Goal: Information Seeking & Learning: Learn about a topic

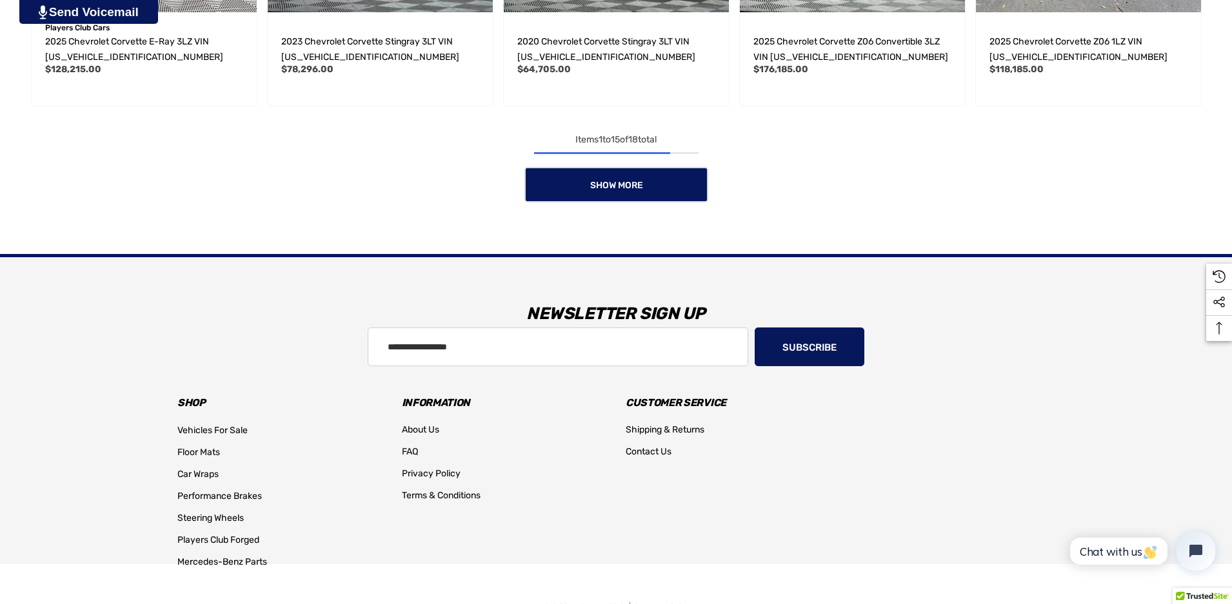
scroll to position [1317, 0]
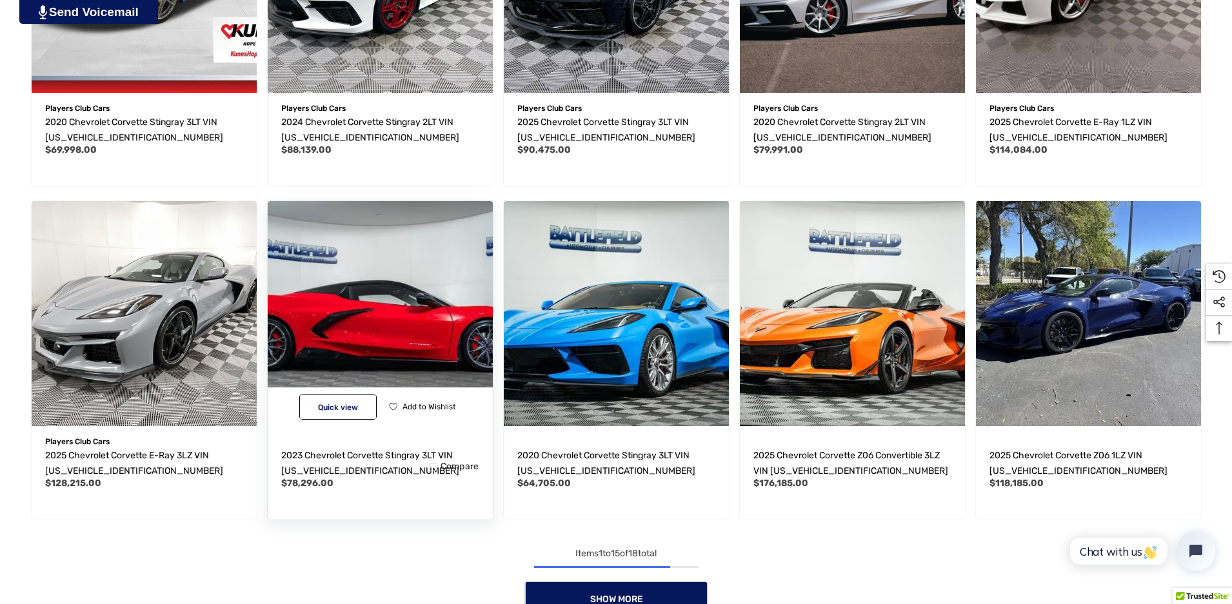
scroll to position [1096, 0]
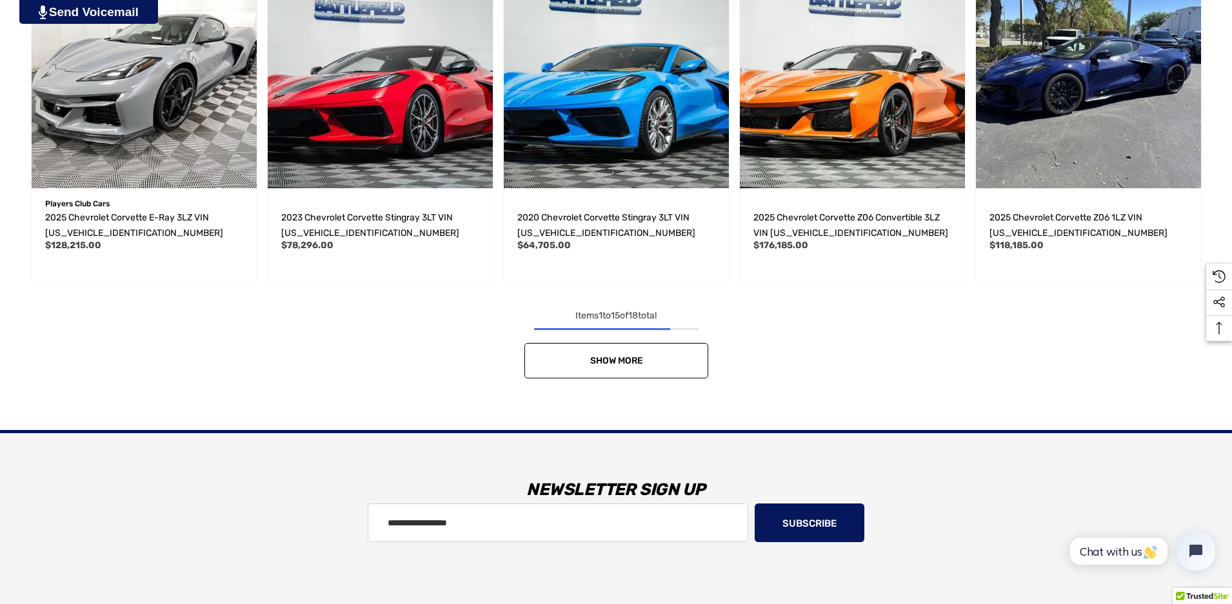
click at [617, 375] on link "Show More" at bounding box center [616, 360] width 184 height 35
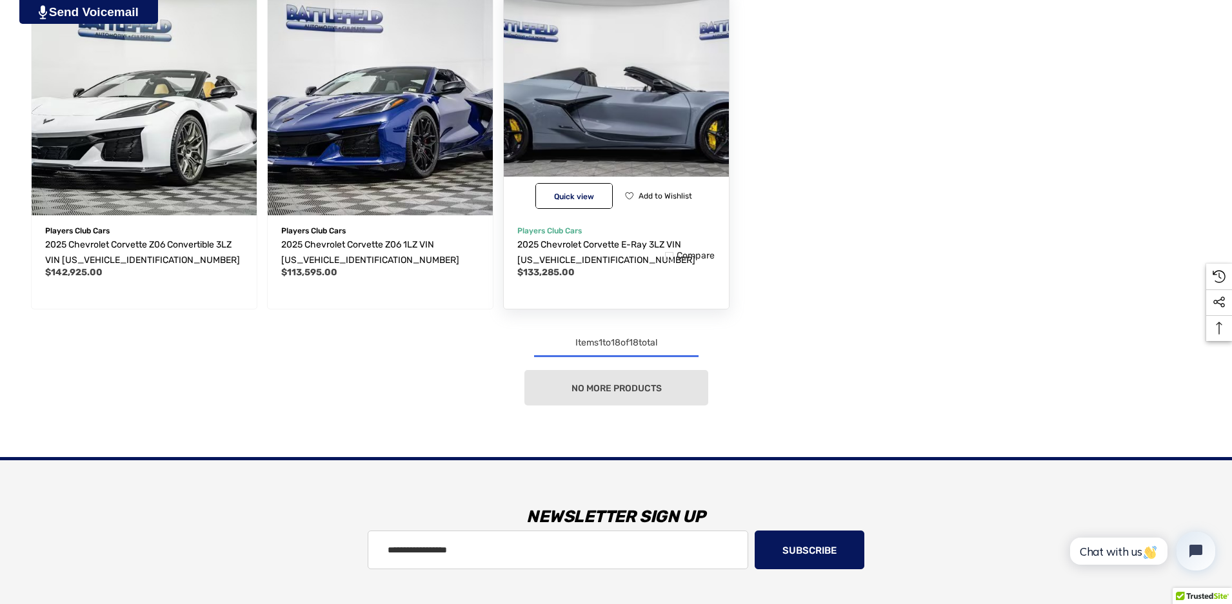
scroll to position [1419, 0]
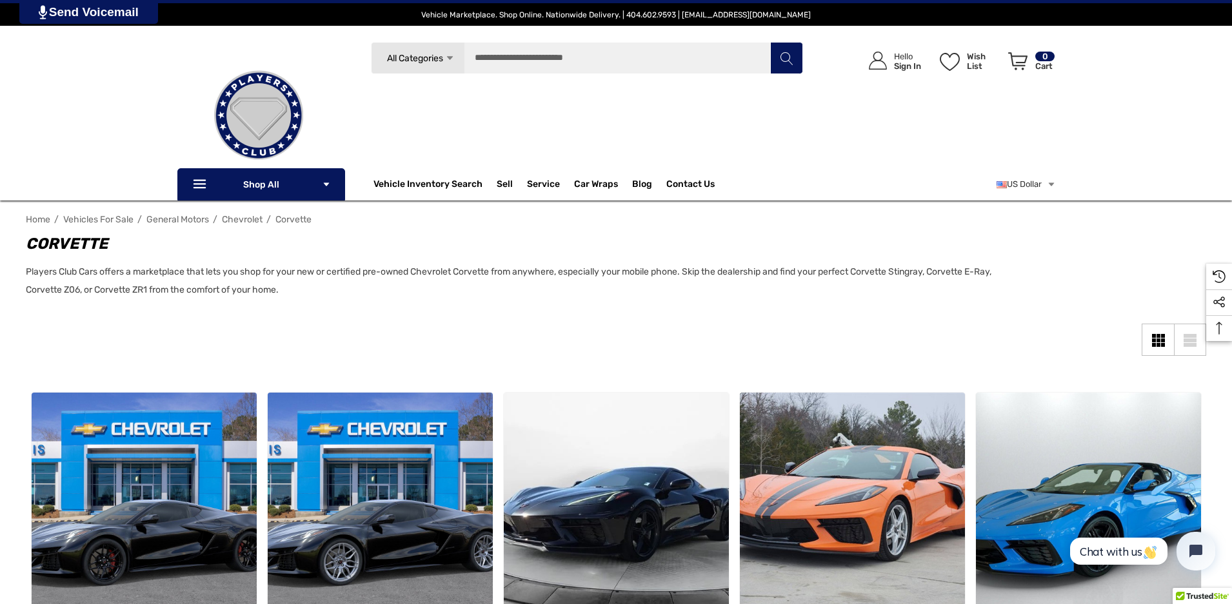
drag, startPoint x: 0, startPoint y: 0, endPoint x: 295, endPoint y: 346, distance: 454.8
drag, startPoint x: 295, startPoint y: 346, endPoint x: 279, endPoint y: 350, distance: 15.8
drag, startPoint x: 279, startPoint y: 350, endPoint x: 288, endPoint y: 330, distance: 21.4
click at [288, 330] on div "Sidebar Close Close Categories Vehicles For Sale Electric Mercedes-Benz AMG GT" at bounding box center [616, 354] width 1180 height 61
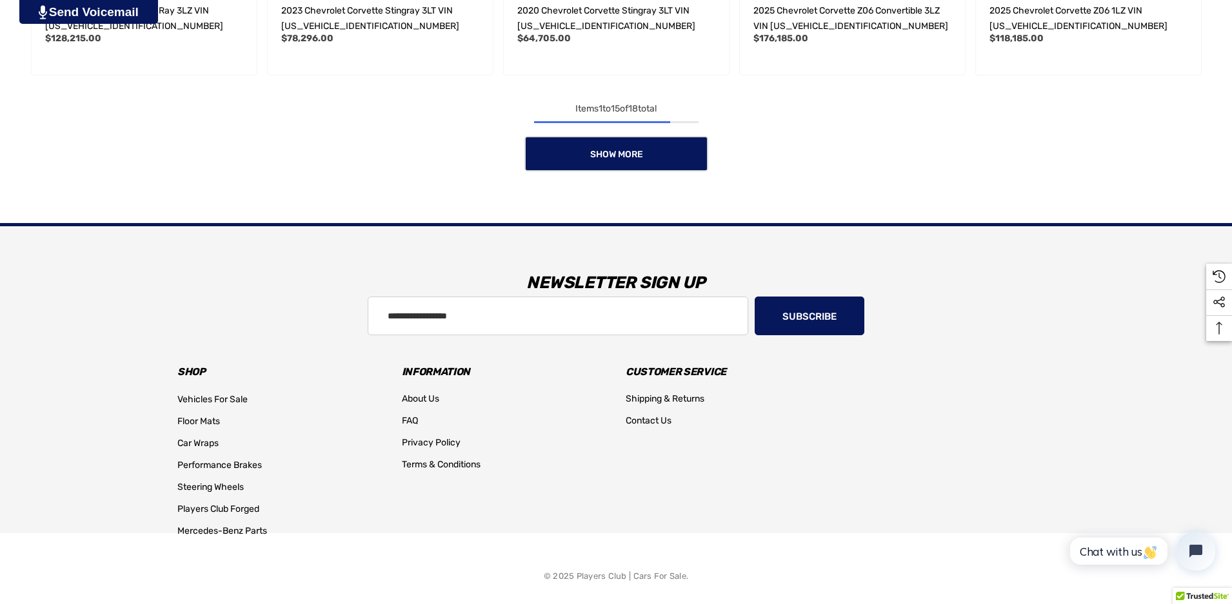
scroll to position [1317, 0]
